Goal: Transaction & Acquisition: Purchase product/service

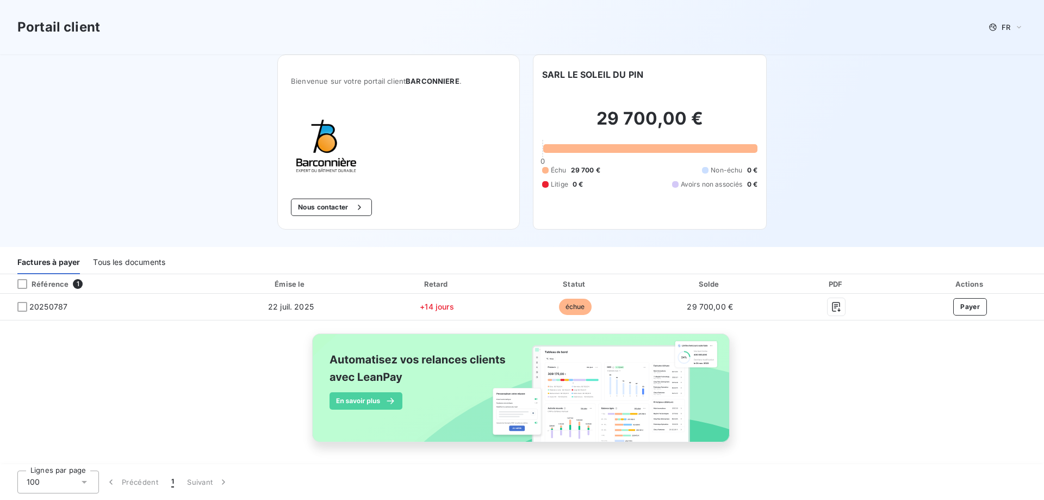
scroll to position [2, 0]
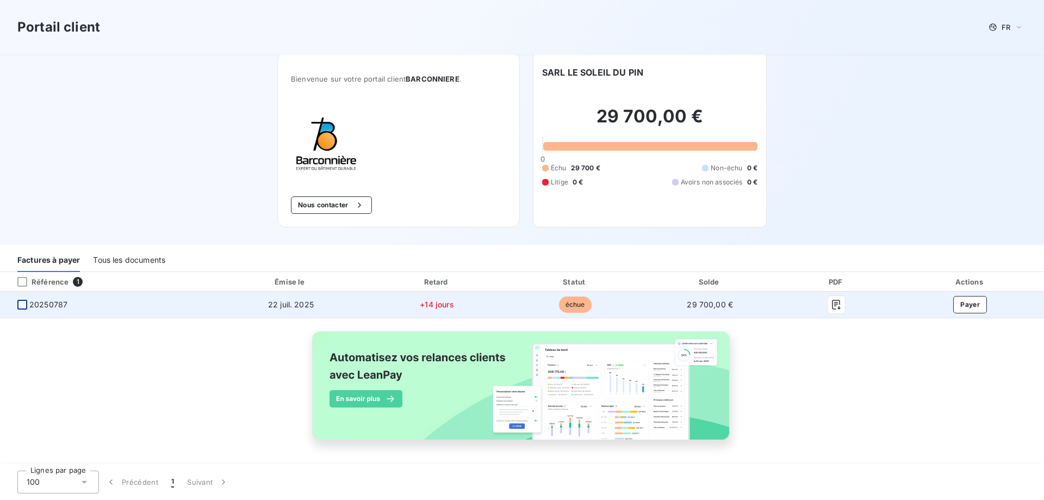
click at [26, 303] on div at bounding box center [22, 305] width 10 height 10
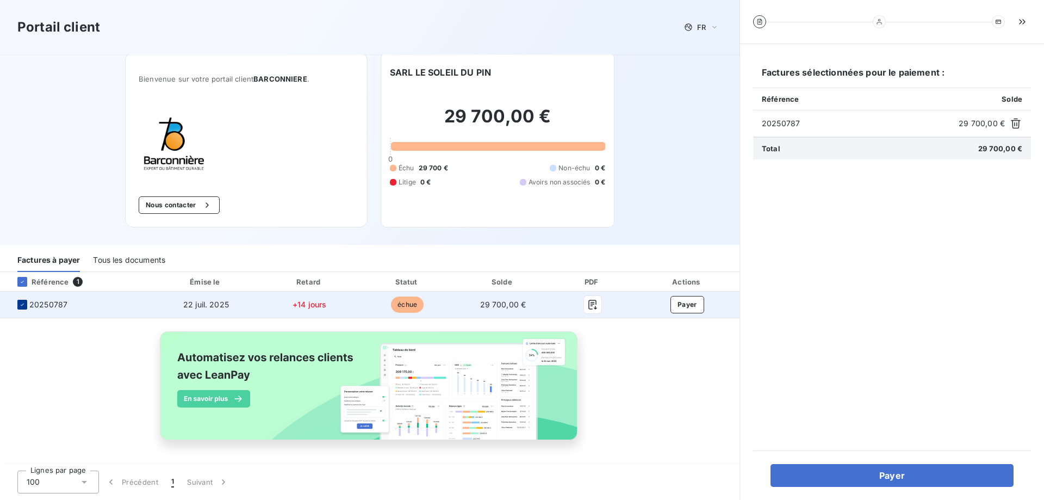
click at [26, 303] on div at bounding box center [22, 305] width 10 height 10
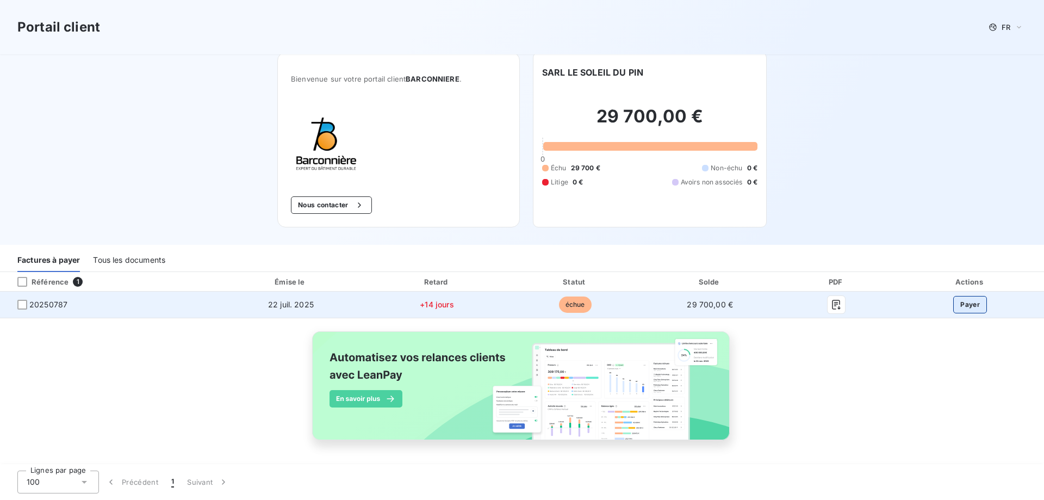
click at [972, 302] on button "Payer" at bounding box center [970, 304] width 34 height 17
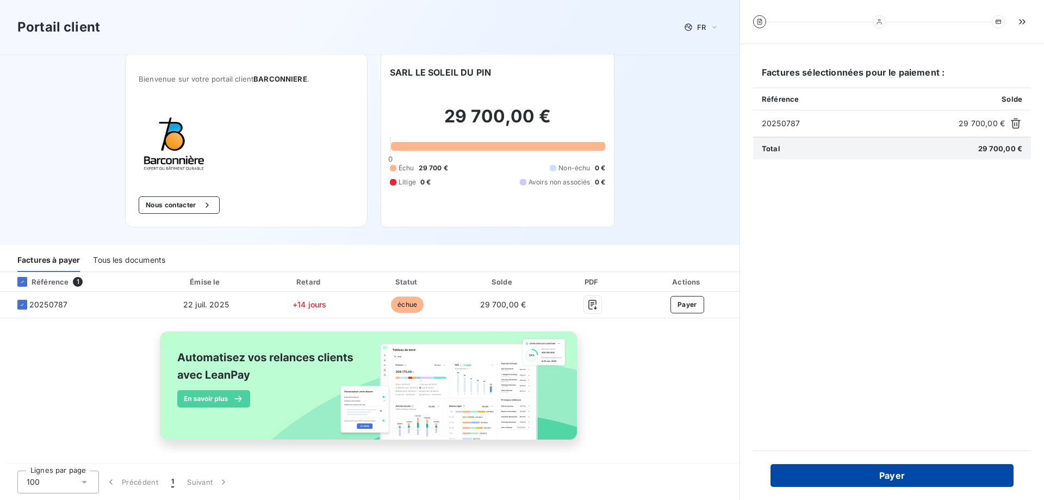
click at [957, 473] on button "Payer" at bounding box center [891, 475] width 243 height 23
